Goal: Information Seeking & Learning: Learn about a topic

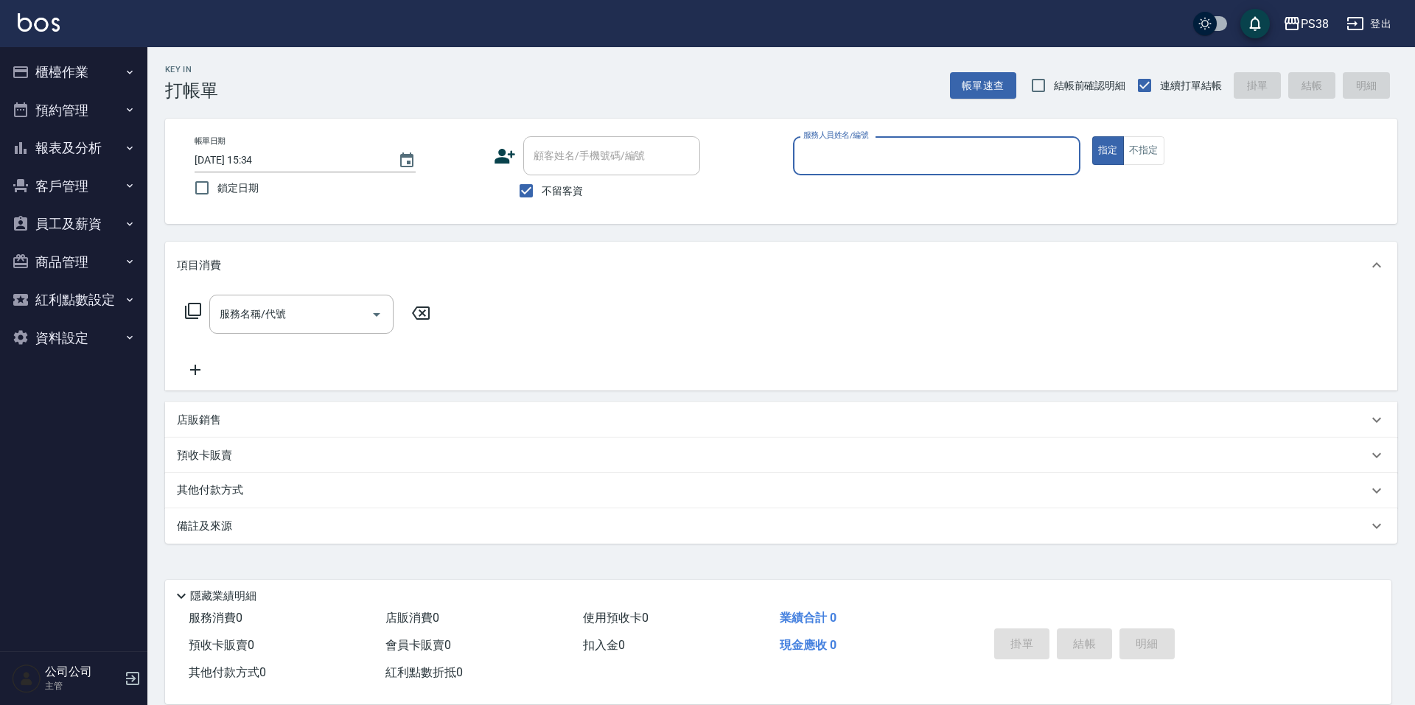
click at [91, 152] on button "報表及分析" at bounding box center [74, 148] width 136 height 38
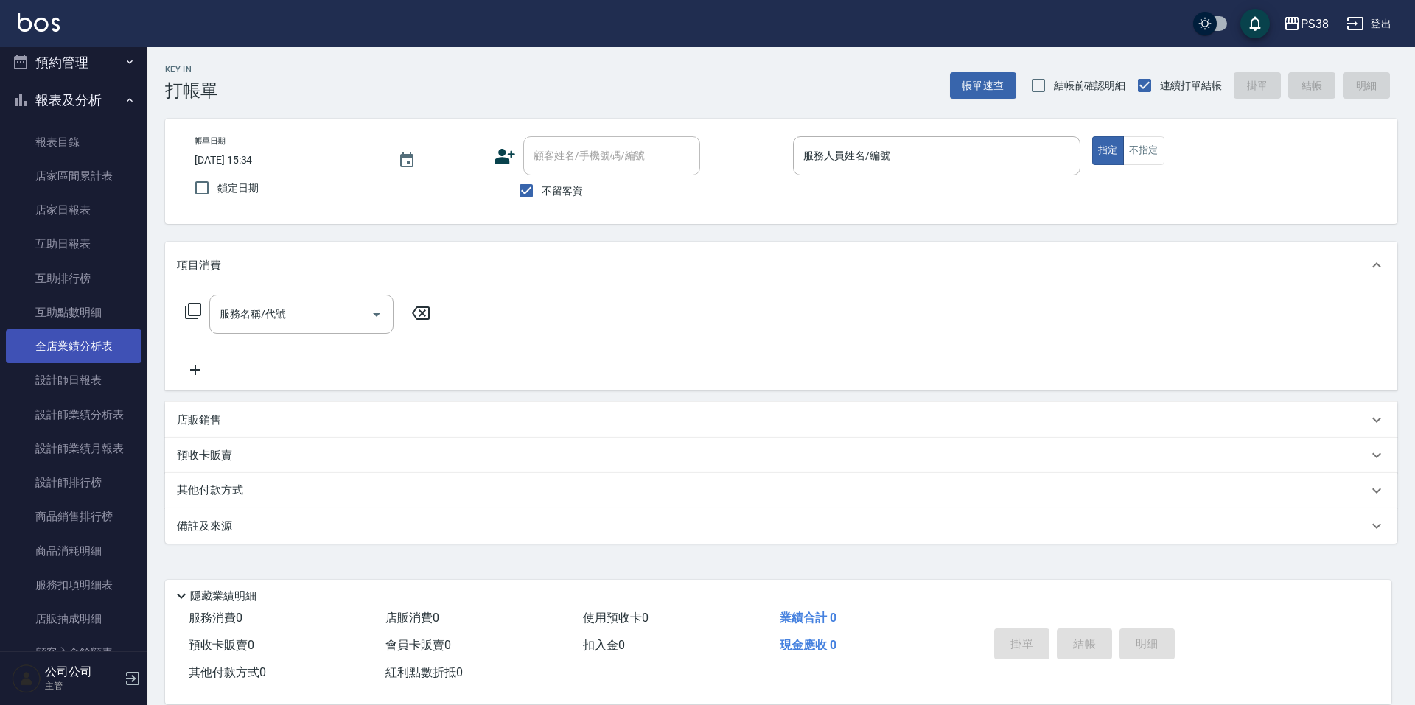
scroll to position [74, 0]
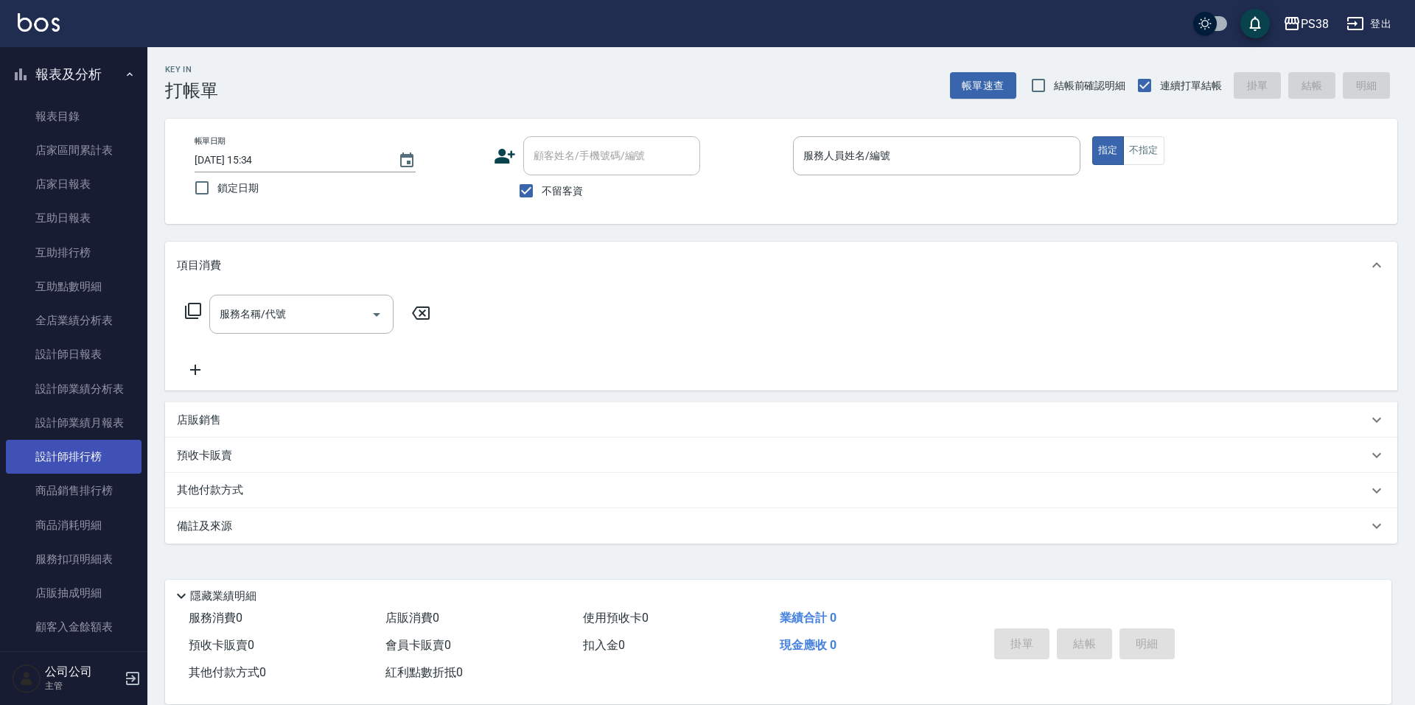
click at [87, 459] on link "設計師排行榜" at bounding box center [74, 457] width 136 height 34
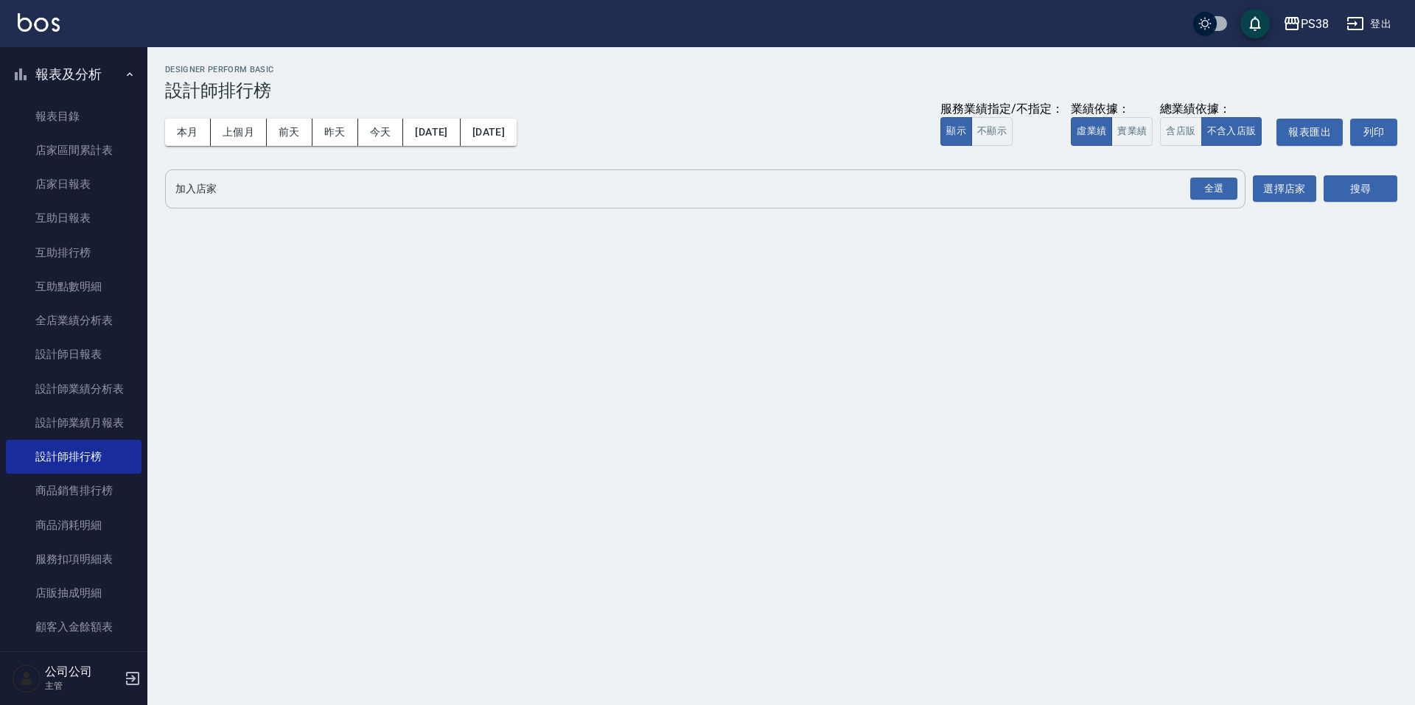
click at [1184, 184] on input "加入店家" at bounding box center [694, 189] width 1045 height 26
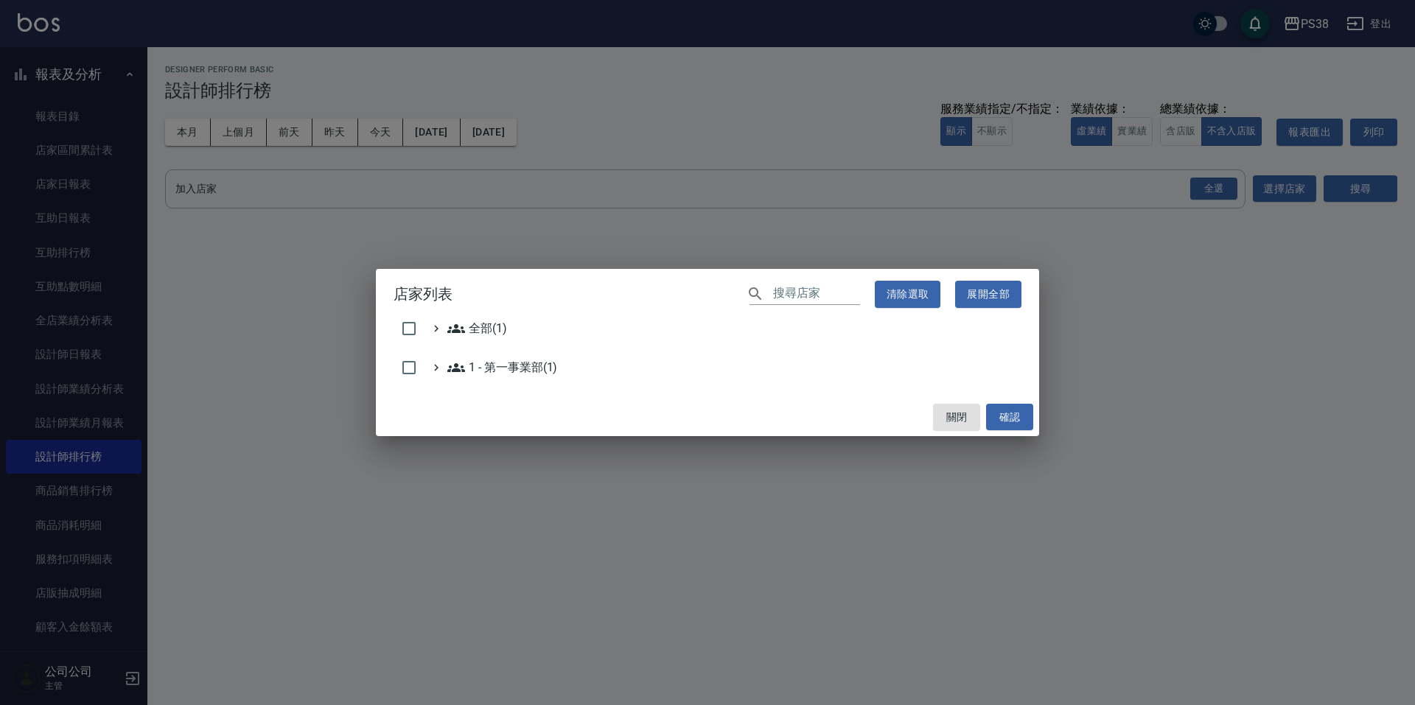
click at [938, 401] on div "關閉 確認" at bounding box center [707, 417] width 663 height 39
click at [978, 393] on div "全部(1) 1 - 第一事業部(1)" at bounding box center [707, 359] width 663 height 78
click at [962, 422] on button "關閉" at bounding box center [956, 417] width 47 height 27
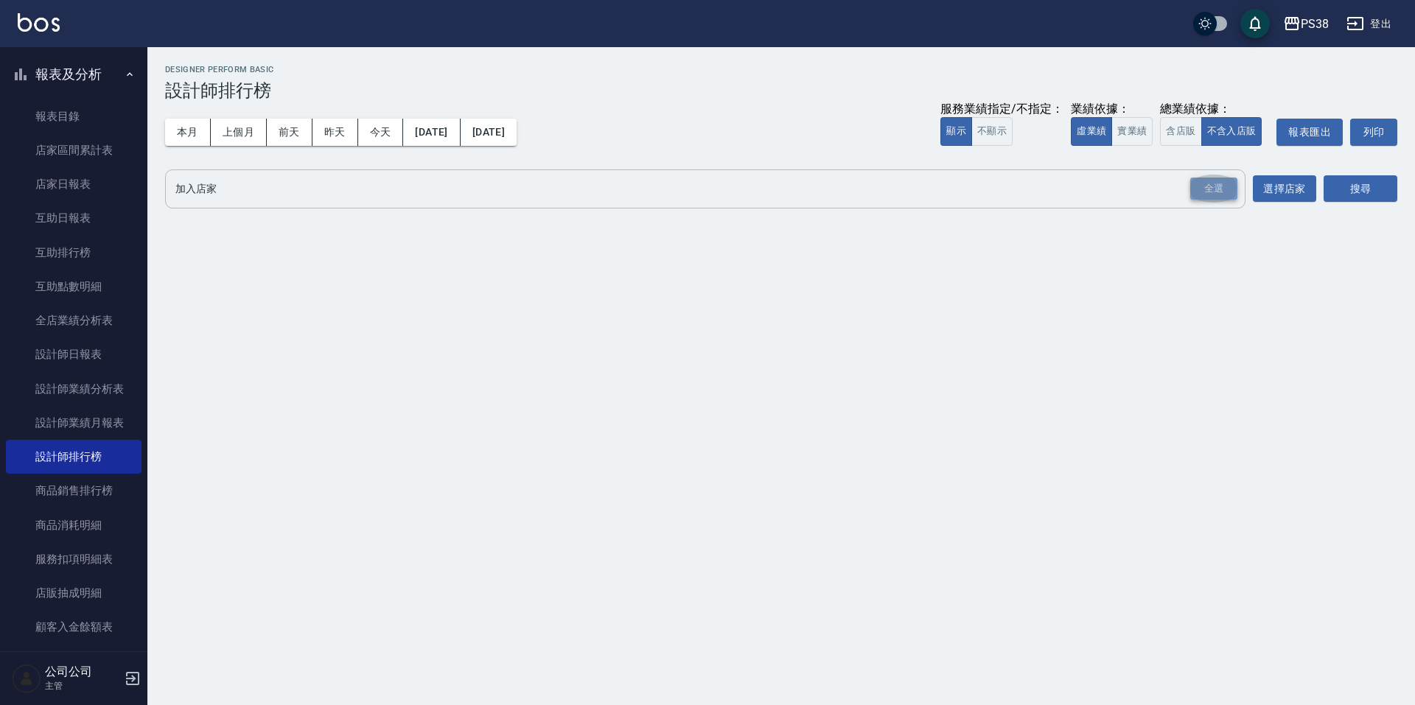
click at [1223, 179] on div "全選" at bounding box center [1213, 189] width 47 height 23
click at [1347, 182] on button "搜尋" at bounding box center [1361, 189] width 74 height 27
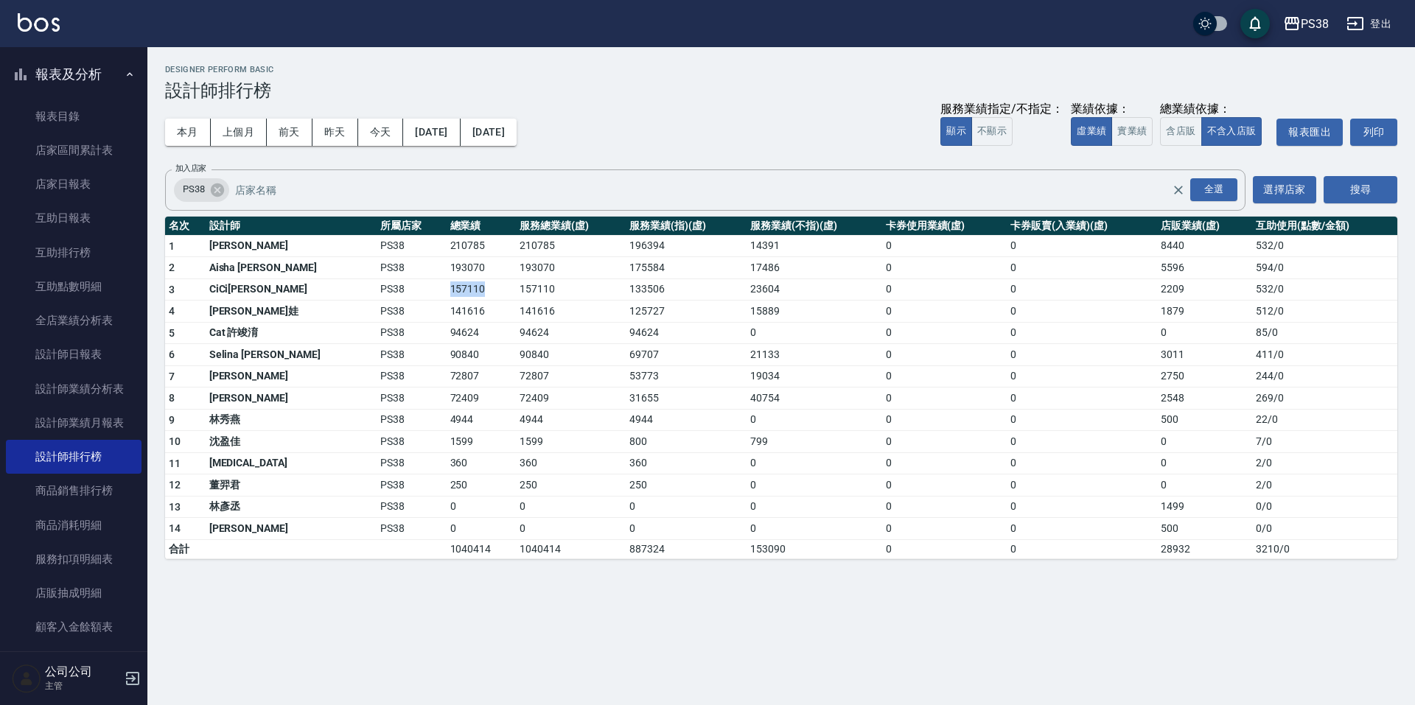
drag, startPoint x: 433, startPoint y: 287, endPoint x: 377, endPoint y: 281, distance: 55.6
click at [377, 281] on tr "3 CiCi[PERSON_NAME] PS38 157110 157110 133506 23604 0 0 2209 532 / 0" at bounding box center [781, 290] width 1232 height 22
click at [377, 281] on td "PS38" at bounding box center [412, 290] width 70 height 22
click at [1142, 137] on button "實業績" at bounding box center [1132, 131] width 41 height 29
